Goal: Transaction & Acquisition: Purchase product/service

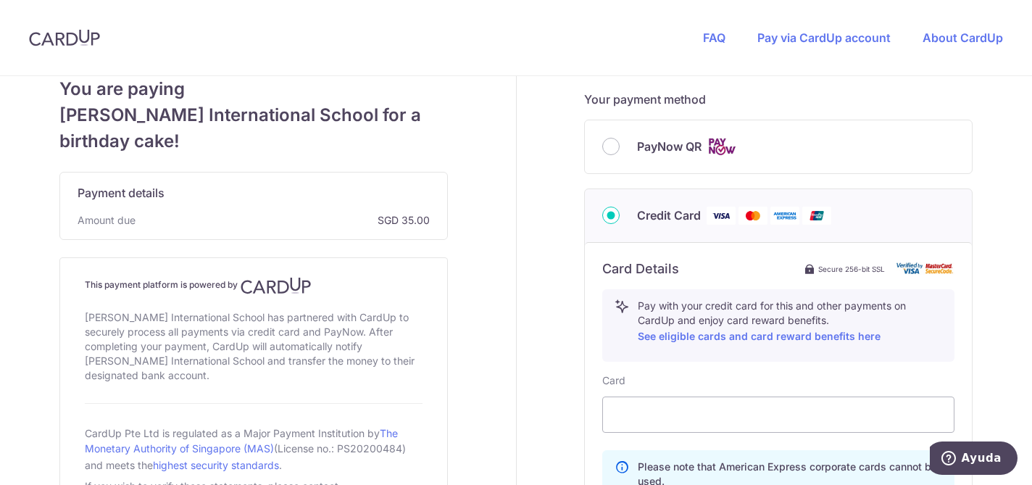
scroll to position [550, 0]
click at [610, 148] on input "PayNow QR" at bounding box center [610, 144] width 17 height 17
radio input "true"
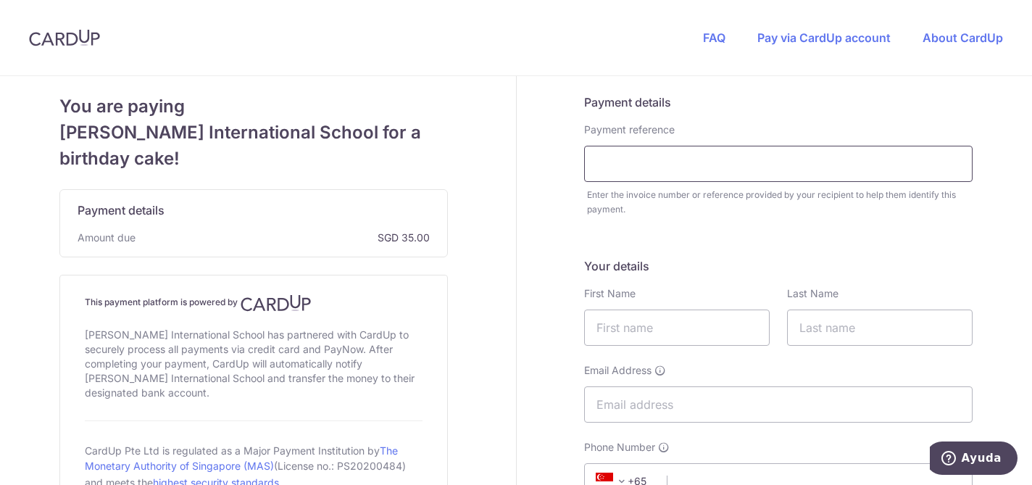
scroll to position [0, 0]
click at [659, 171] on input "text" at bounding box center [778, 164] width 389 height 36
type input "[PERSON_NAME] von der [PERSON_NAME] G4 Birthday Cake"
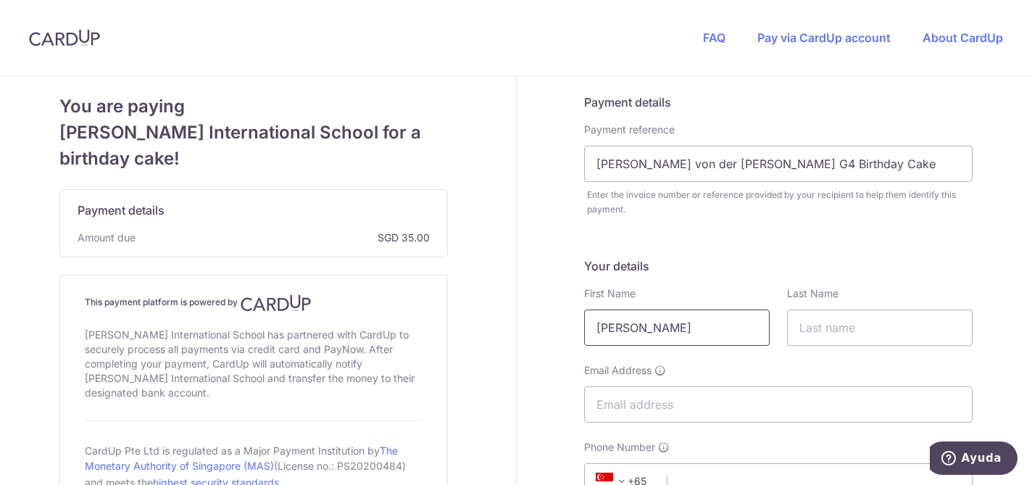
type input "[PERSON_NAME]"
type input "Marinas"
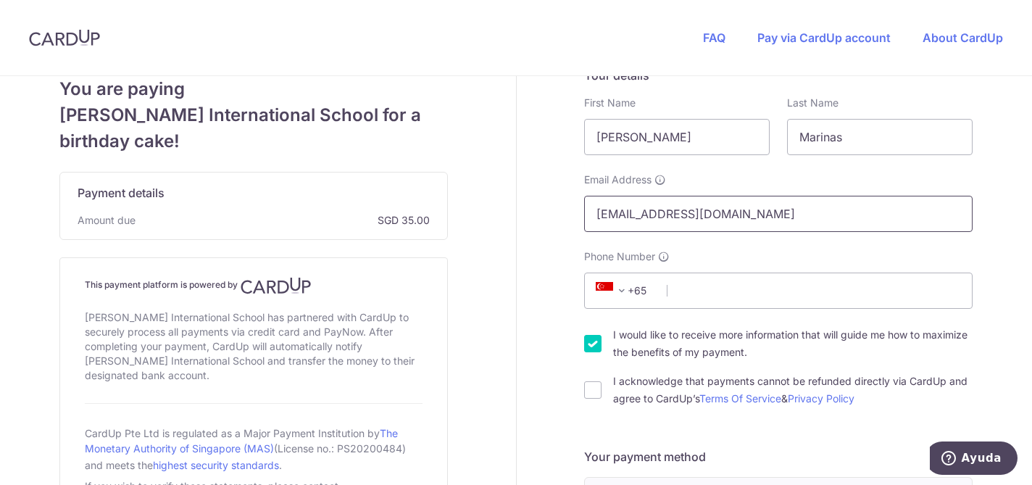
scroll to position [250, 0]
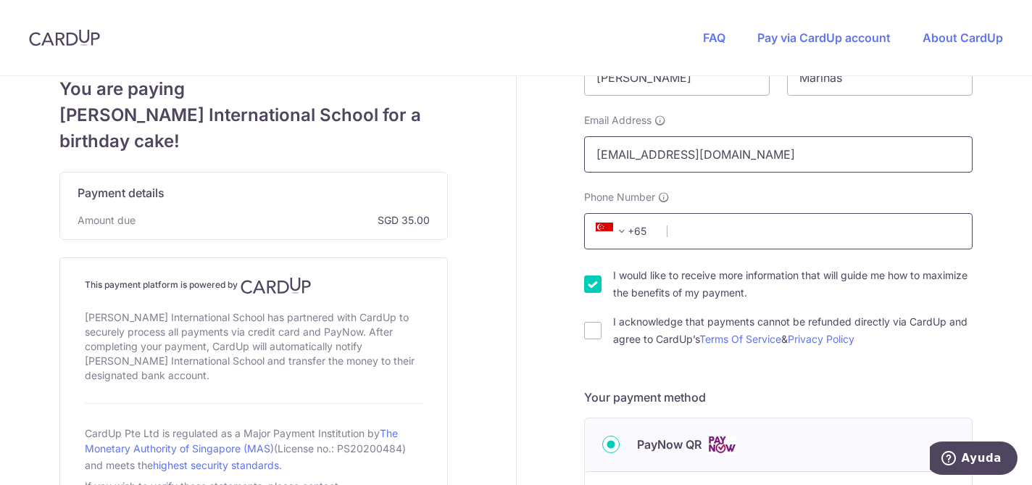
type input "[EMAIL_ADDRESS][DOMAIN_NAME]"
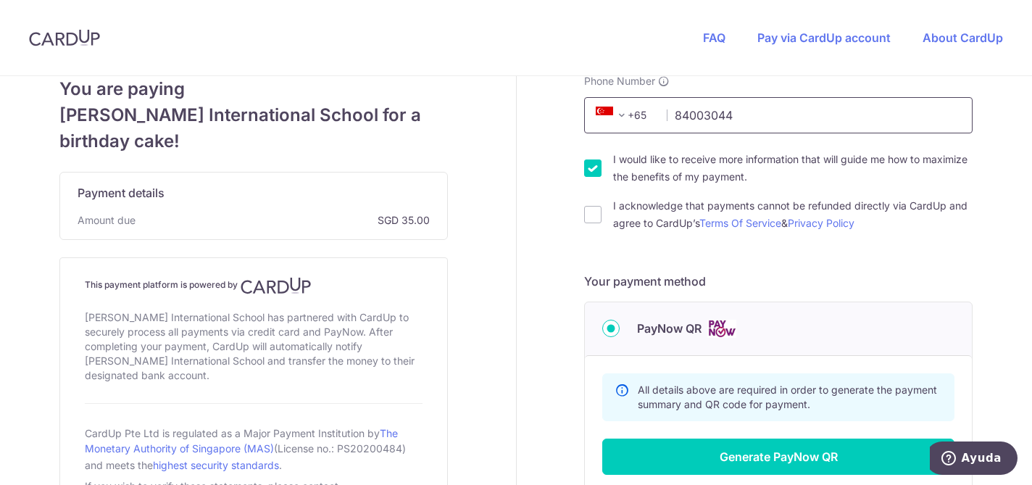
scroll to position [394, 0]
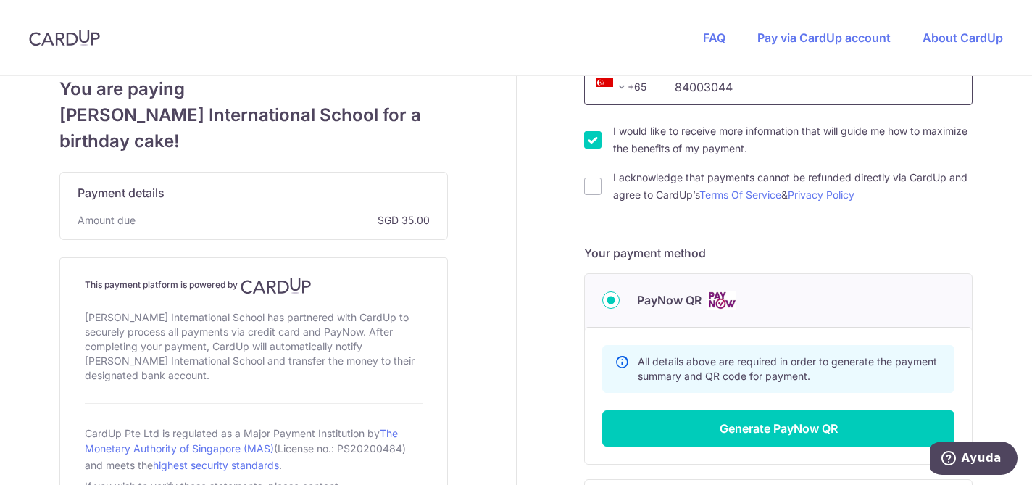
type input "84003044"
click at [589, 144] on input "I would like to receive more information that will guide me how to maximize the…" at bounding box center [592, 139] width 17 height 17
checkbox input "false"
click at [594, 186] on input "I acknowledge that payments cannot be refunded directly via CardUp and agree to…" at bounding box center [592, 186] width 17 height 17
checkbox input "true"
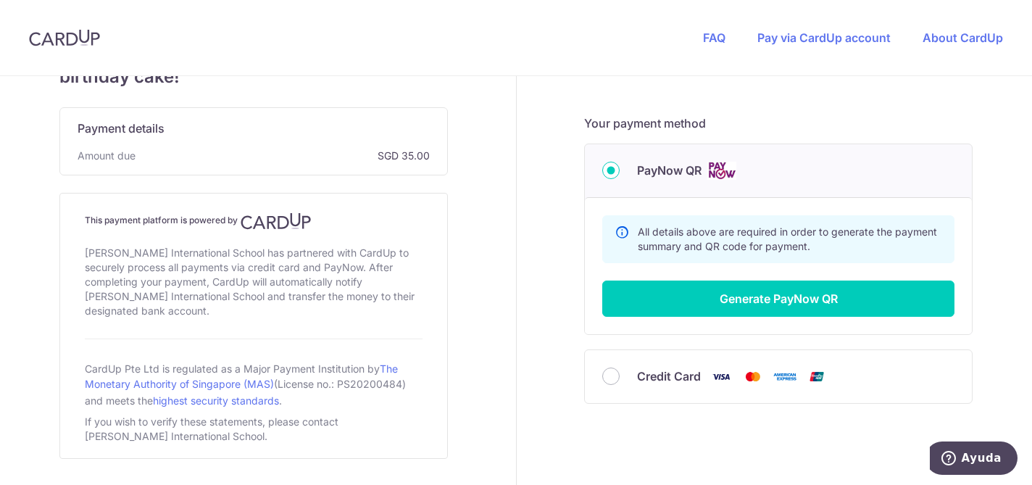
scroll to position [563, 0]
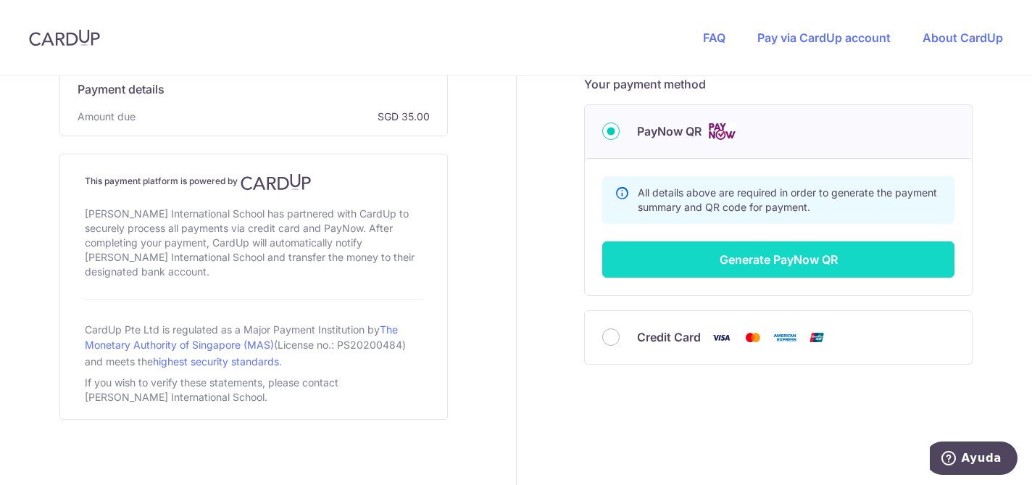
click at [706, 268] on button "Generate PayNow QR" at bounding box center [778, 259] width 352 height 36
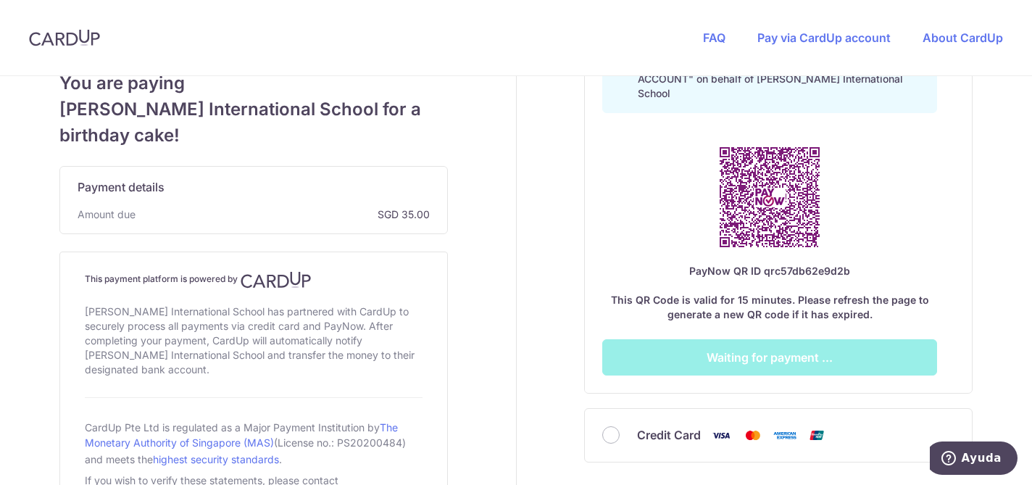
scroll to position [792, 0]
